Goal: Task Accomplishment & Management: Manage account settings

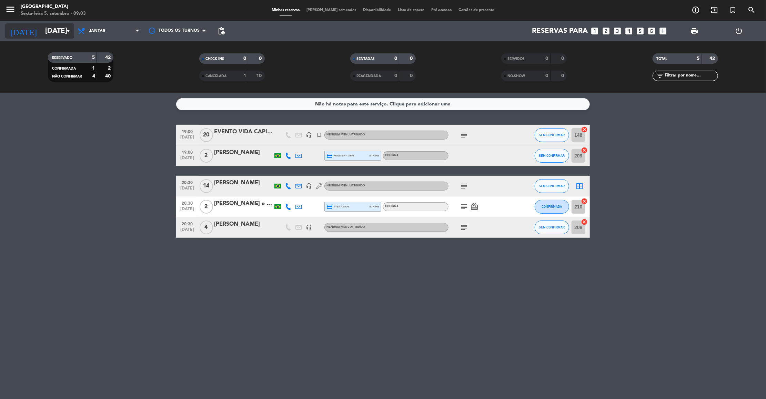
click at [46, 27] on input "[DATE]" at bounding box center [87, 30] width 90 height 15
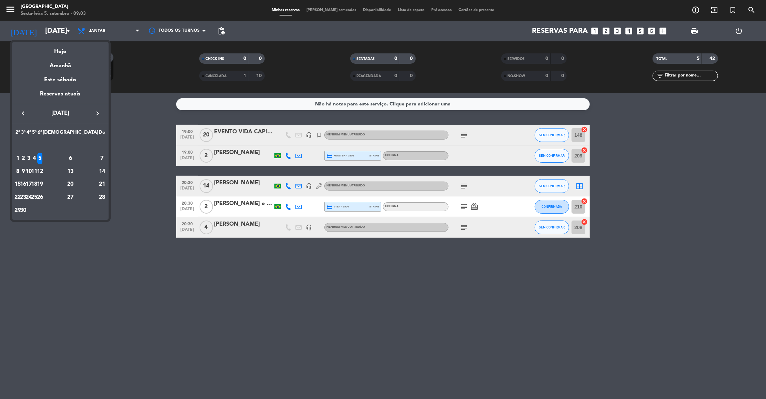
click at [139, 181] on div at bounding box center [383, 199] width 766 height 399
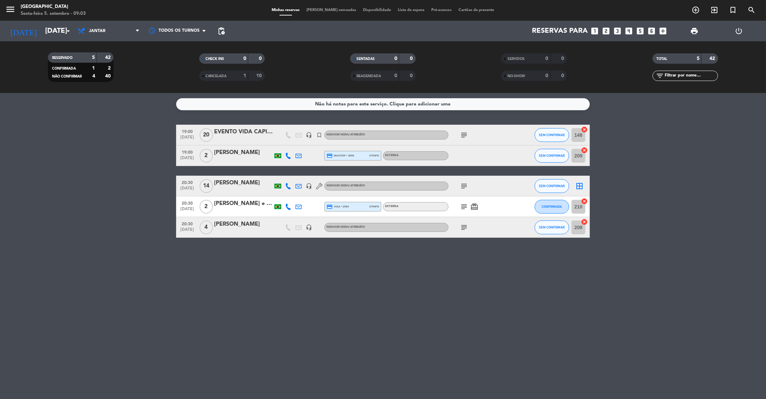
click at [465, 133] on icon "subject" at bounding box center [464, 135] width 8 height 8
click at [101, 194] on bookings-row "19:00 [DATE] EVENTO VIDA CAPITAL [PERSON_NAME] headset_mic turned_in_not Nenhum…" at bounding box center [383, 181] width 766 height 113
drag, startPoint x: 270, startPoint y: 316, endPoint x: 711, endPoint y: 322, distance: 441.3
click at [711, 322] on div "Não há notas para este serviço. Clique para adicionar uma 19:00 [DATE] EVENTO V…" at bounding box center [383, 246] width 766 height 306
click at [486, 351] on div "Não há notas para este serviço. Clique para adicionar uma 19:00 [DATE] EVENTO V…" at bounding box center [383, 246] width 766 height 306
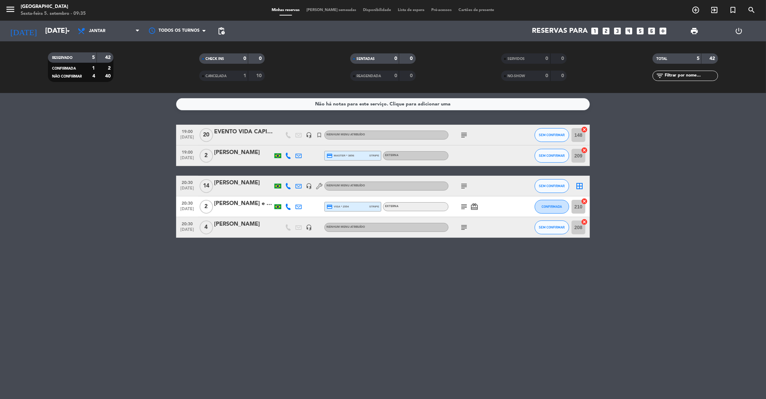
click at [681, 289] on div "Não há notas para este serviço. Clique para adicionar uma 19:00 [DATE] EVENTO V…" at bounding box center [383, 246] width 766 height 306
click at [95, 31] on span "Jantar" at bounding box center [97, 31] width 17 height 5
click at [114, 65] on div "menu [GEOGRAPHIC_DATA] Sexta-feira 5. setembro - 09:35 Minhas reservas Mesas se…" at bounding box center [383, 46] width 766 height 93
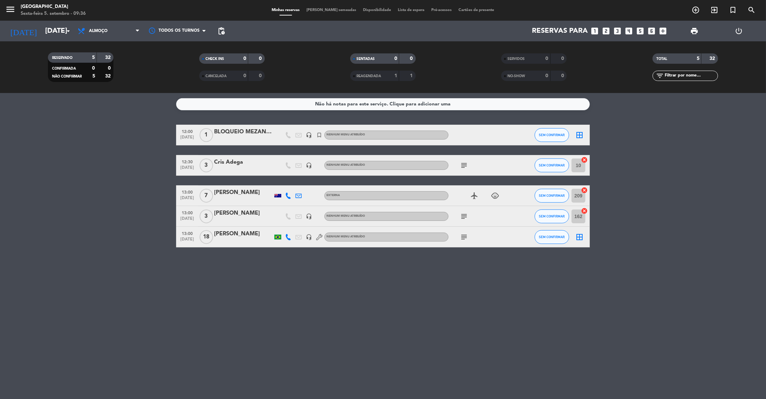
click at [91, 158] on bookings-row "12:00 [DATE] 1 BLOQUEIO MEZANINO headset_mic turned_in_not Nenhum menu atribuíd…" at bounding box center [383, 186] width 766 height 123
click at [23, 219] on bookings-row "12:00 [DATE] 1 BLOQUEIO MEZANINO headset_mic turned_in_not Nenhum menu atribuíd…" at bounding box center [383, 186] width 766 height 123
